Goal: Transaction & Acquisition: Purchase product/service

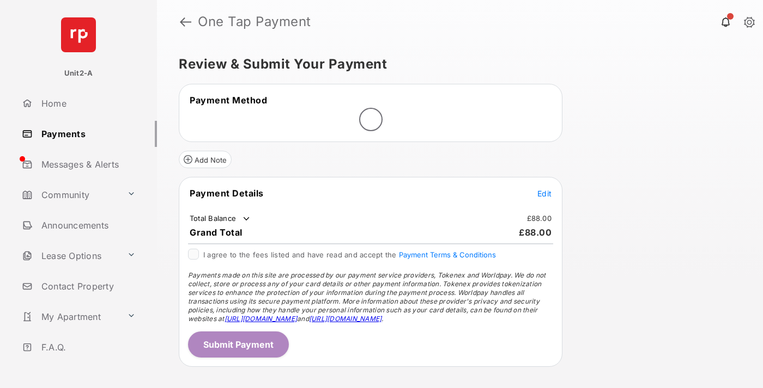
click at [544, 193] on span "Edit" at bounding box center [544, 193] width 14 height 9
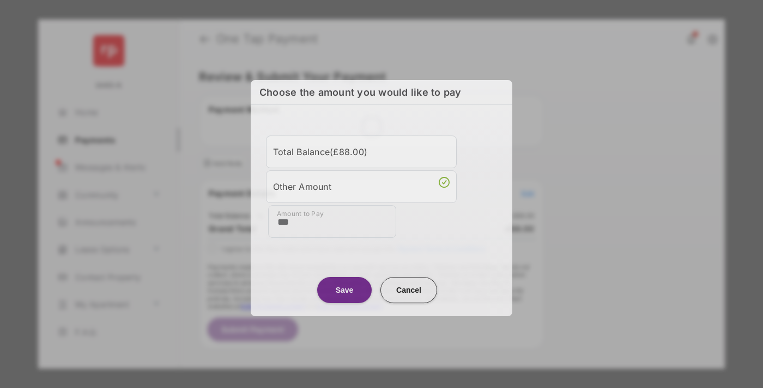
type input "***"
click at [344, 290] on button "Save" at bounding box center [344, 290] width 54 height 26
